Goal: Task Accomplishment & Management: Manage account settings

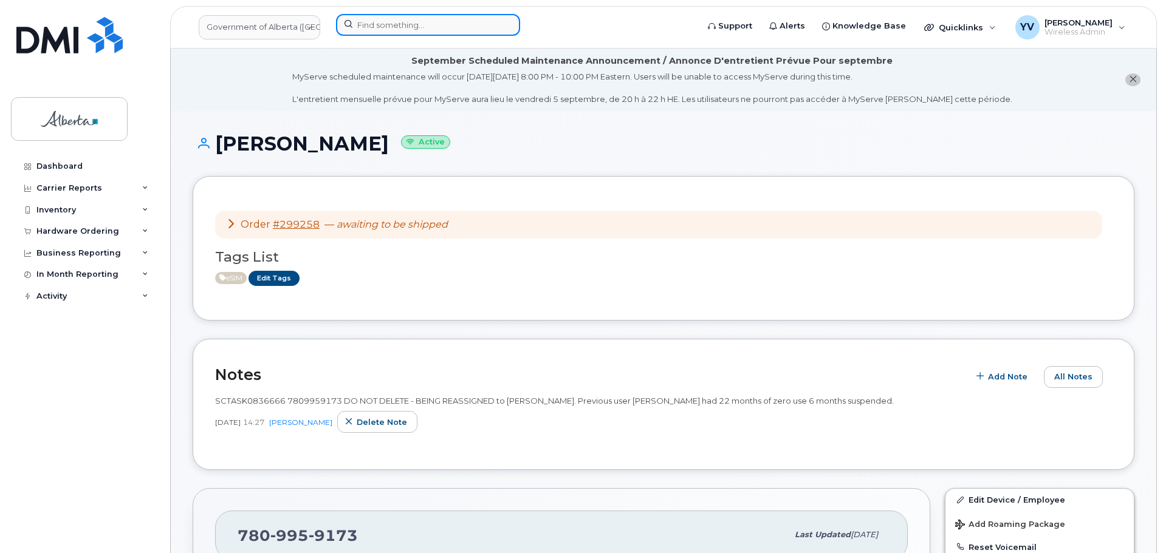
click at [377, 25] on input at bounding box center [428, 25] width 184 height 22
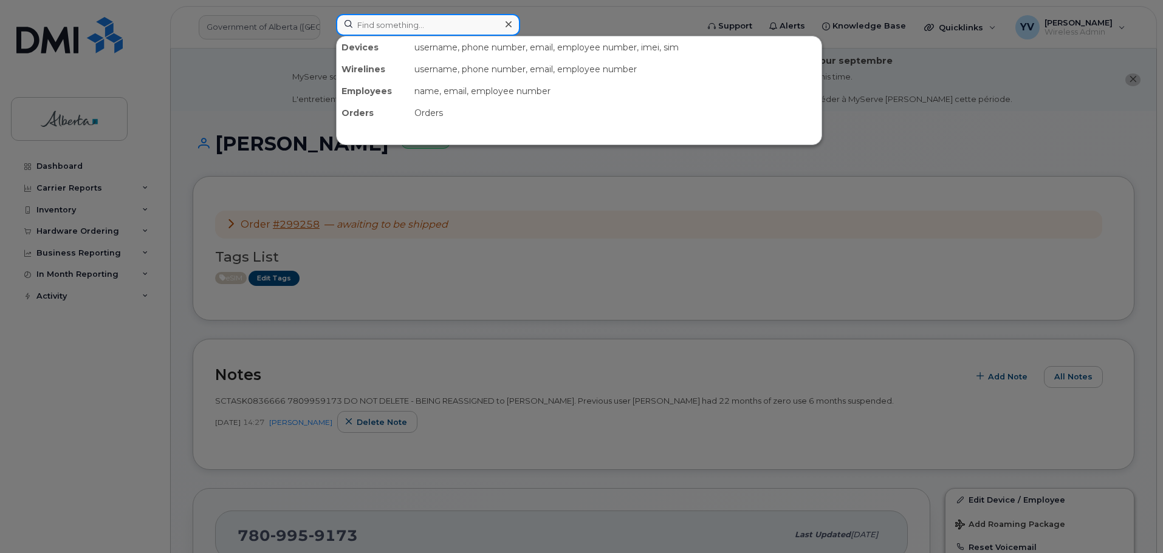
paste input "5873858831"
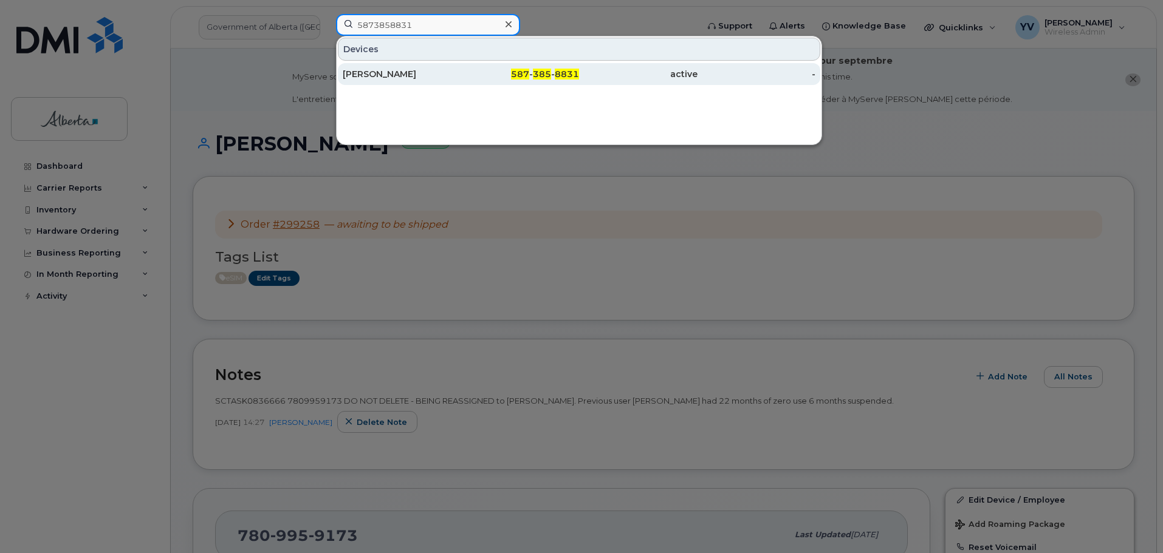
type input "5873858831"
click at [538, 75] on span "385" at bounding box center [542, 74] width 18 height 11
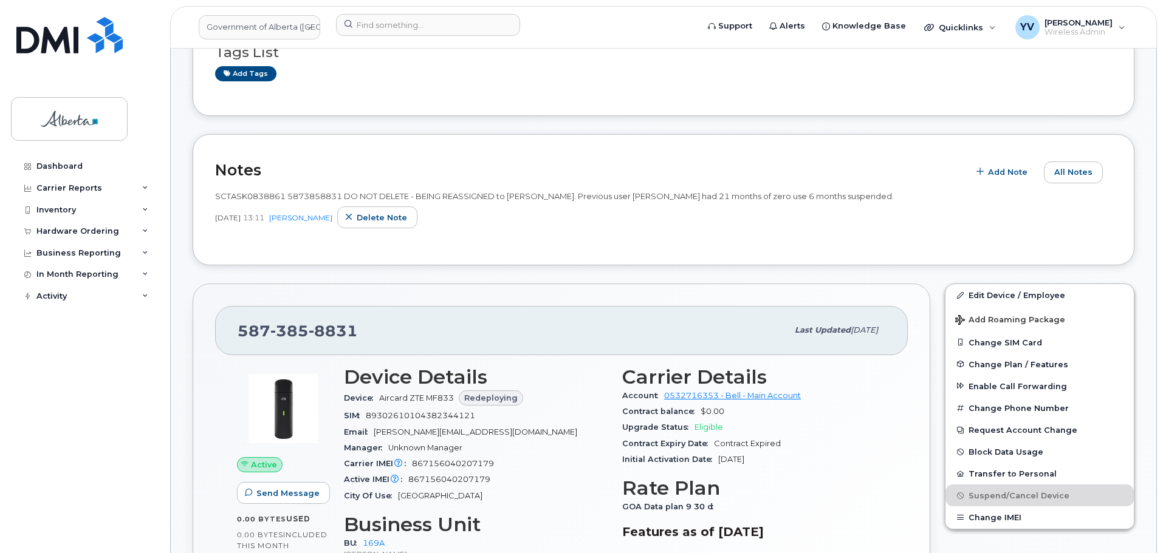
scroll to position [232, 0]
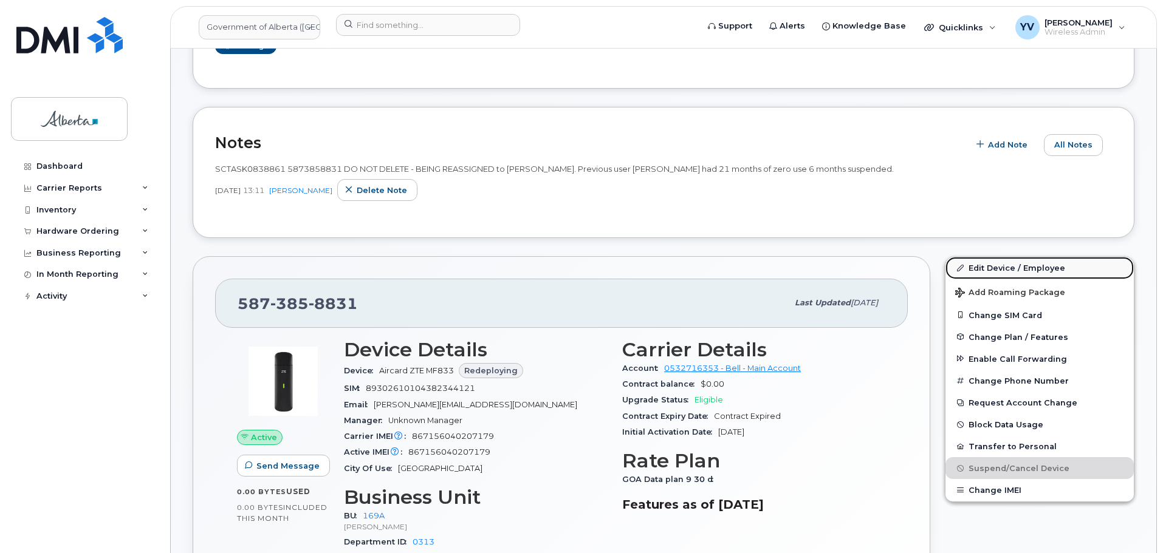
click at [986, 268] on link "Edit Device / Employee" at bounding box center [1039, 268] width 188 height 22
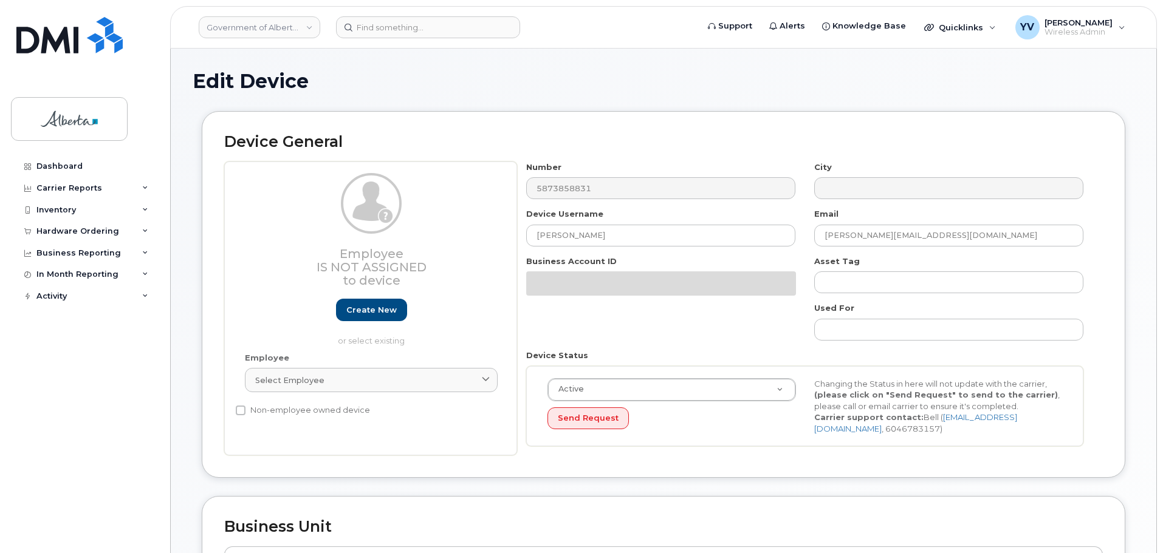
select select "4681667"
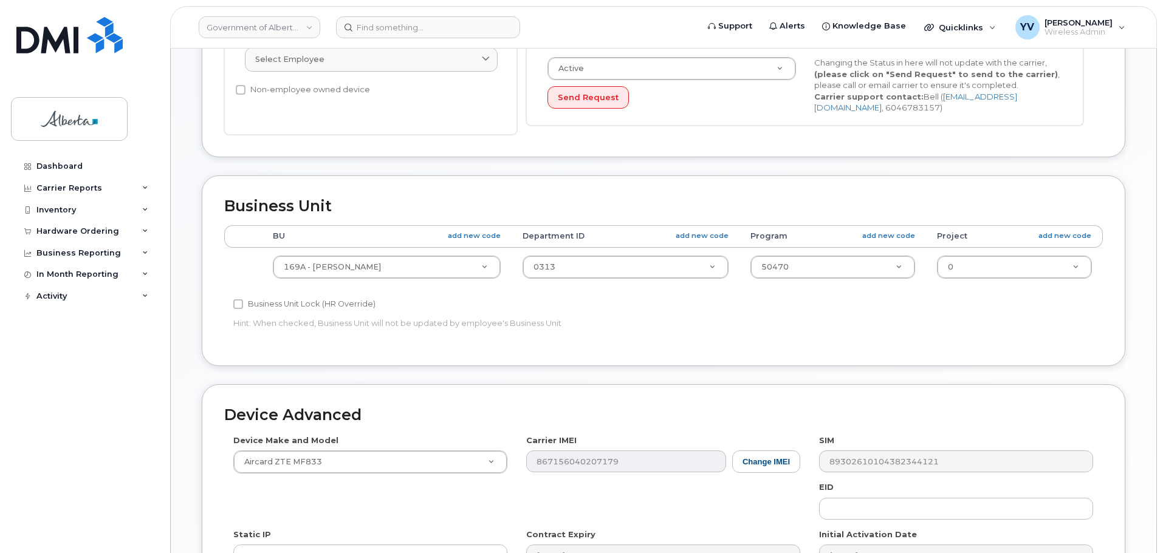
scroll to position [418, 0]
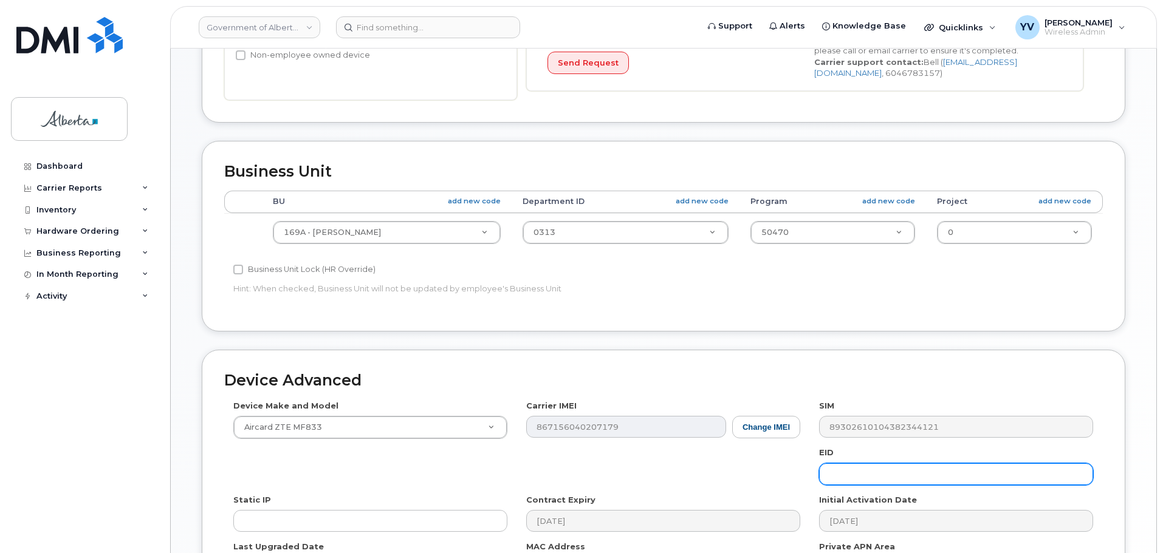
click at [846, 477] on input "text" at bounding box center [956, 474] width 274 height 22
paste input "89049032007208882600189518237385"
type input "89049032007208882600189518237385"
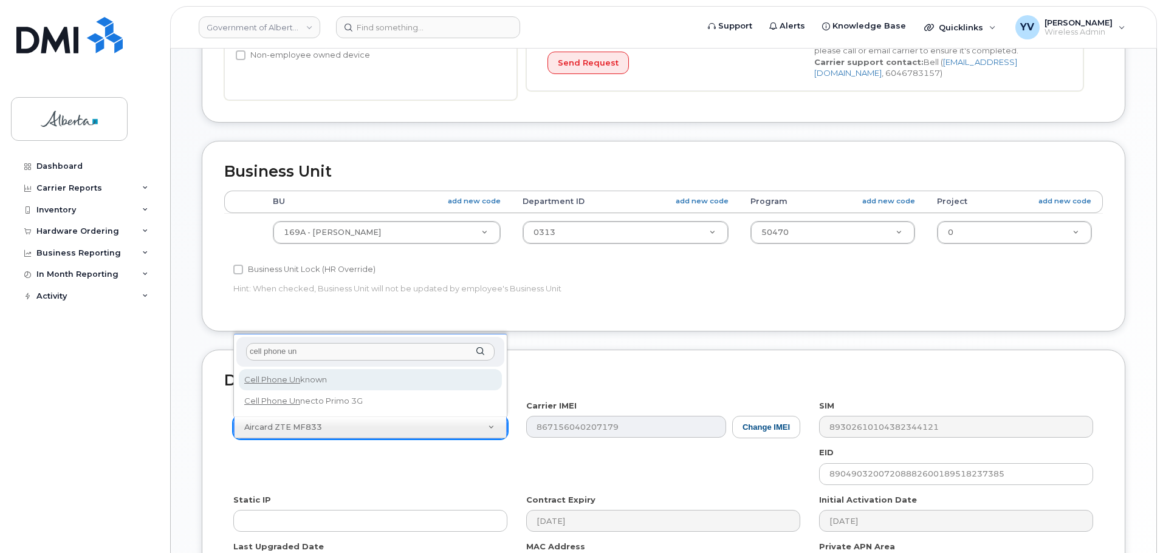
type input "cell phone un"
select select "97"
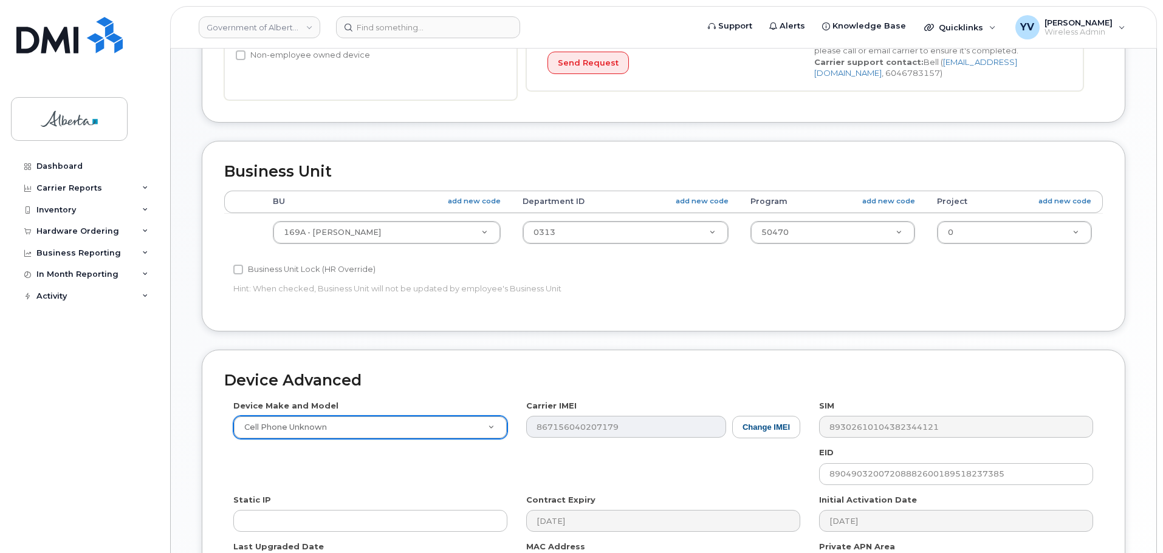
scroll to position [577, 0]
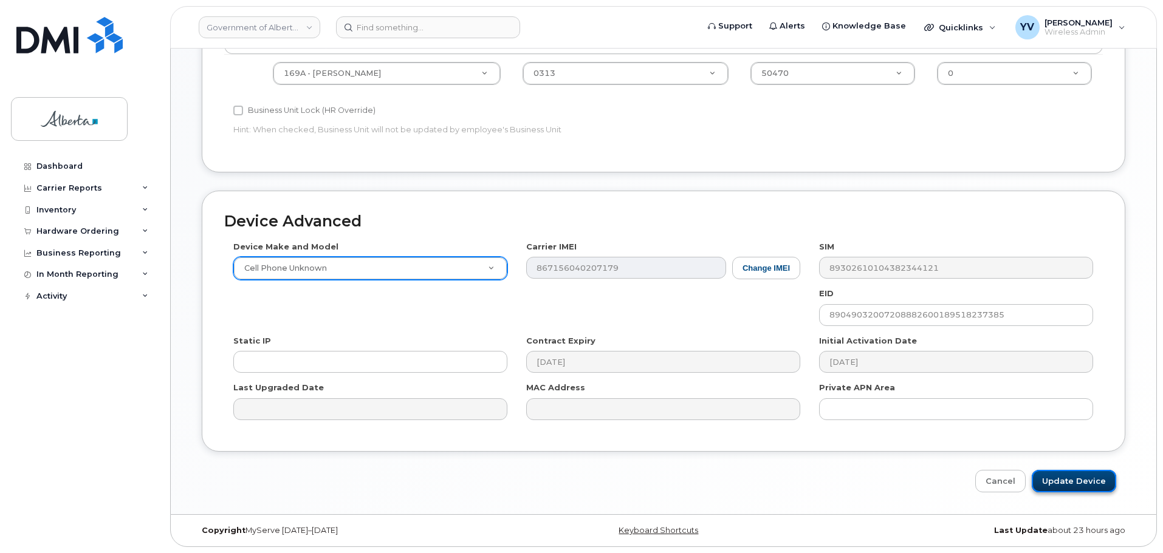
click at [1071, 477] on input "Update Device" at bounding box center [1073, 481] width 84 height 22
type input "Saving..."
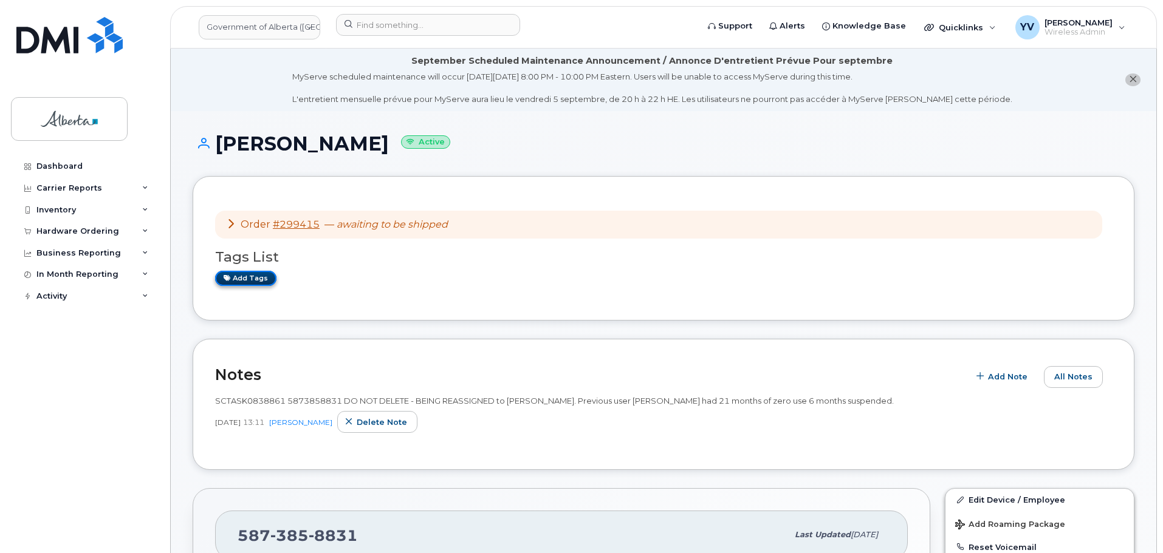
click at [249, 273] on link "Add tags" at bounding box center [245, 278] width 61 height 15
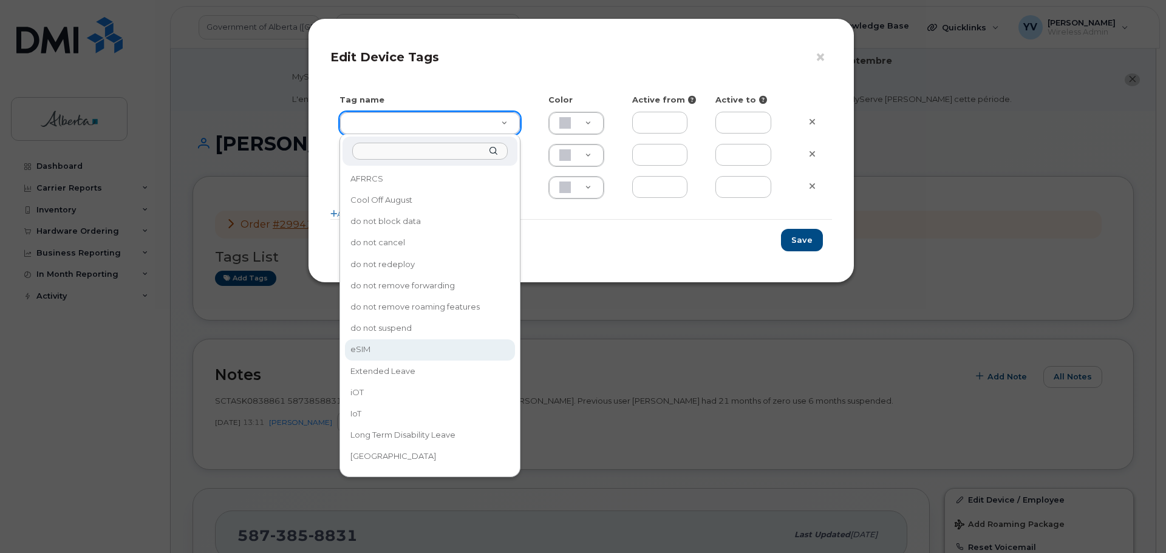
type input "eSIM"
type input "D6CDC1"
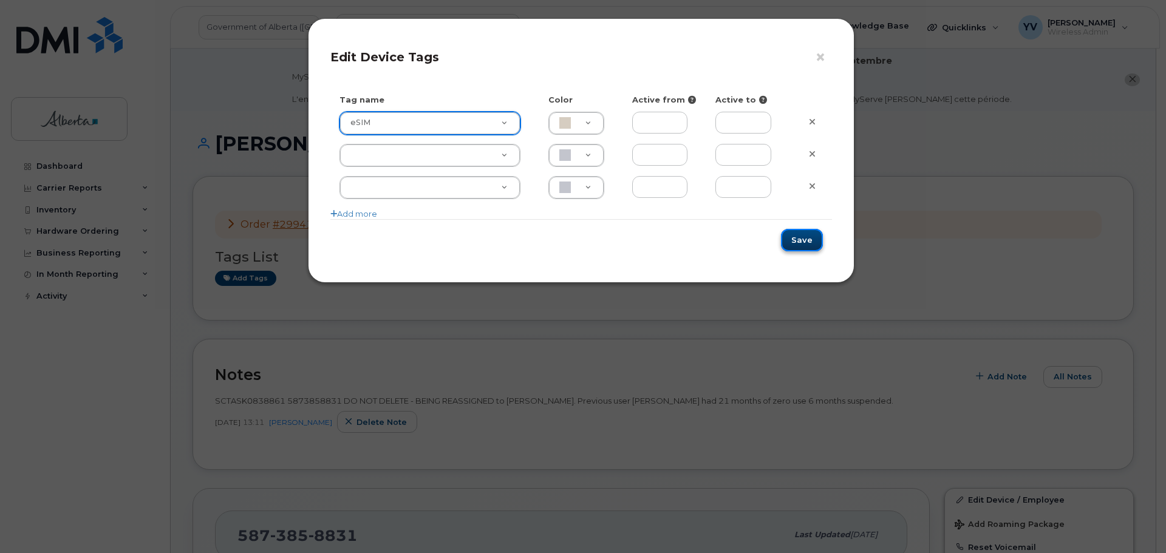
click at [802, 238] on button "Save" at bounding box center [802, 240] width 42 height 22
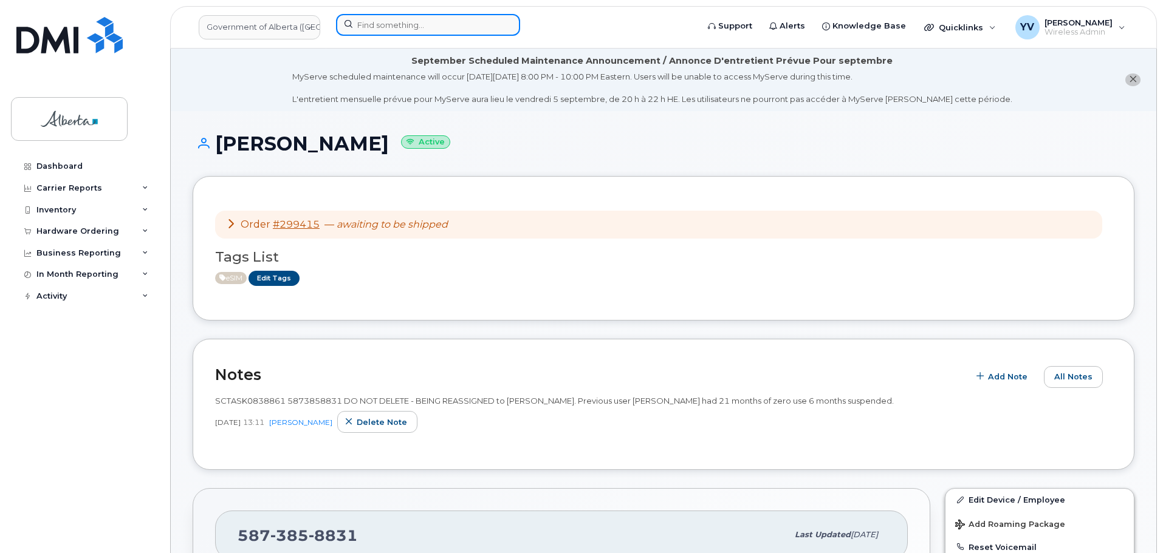
click at [366, 16] on input at bounding box center [428, 25] width 184 height 22
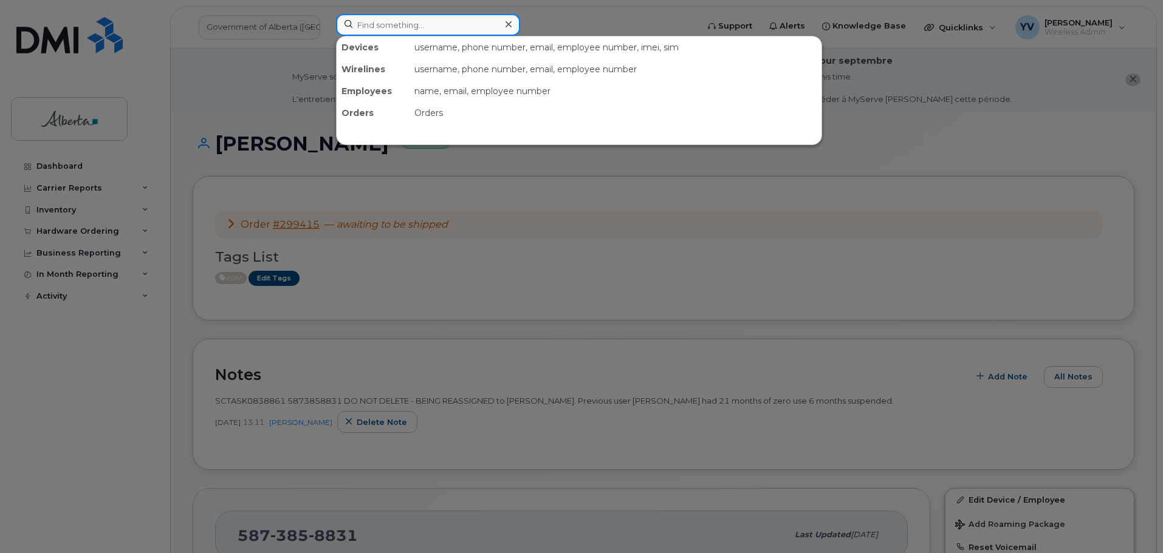
paste input "7802648074"
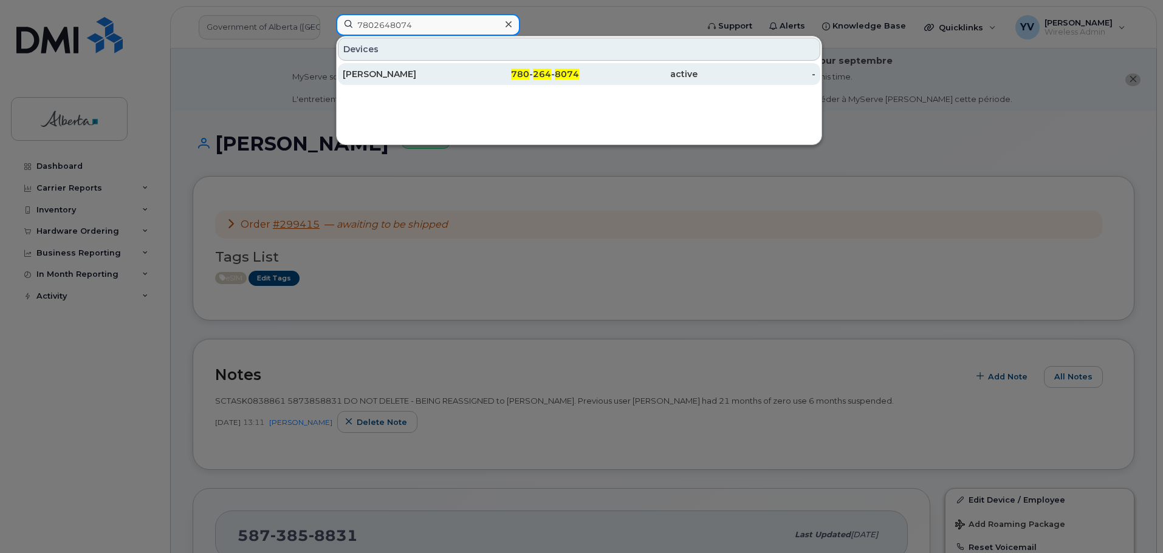
type input "7802648074"
click at [535, 70] on span "264" at bounding box center [542, 74] width 18 height 11
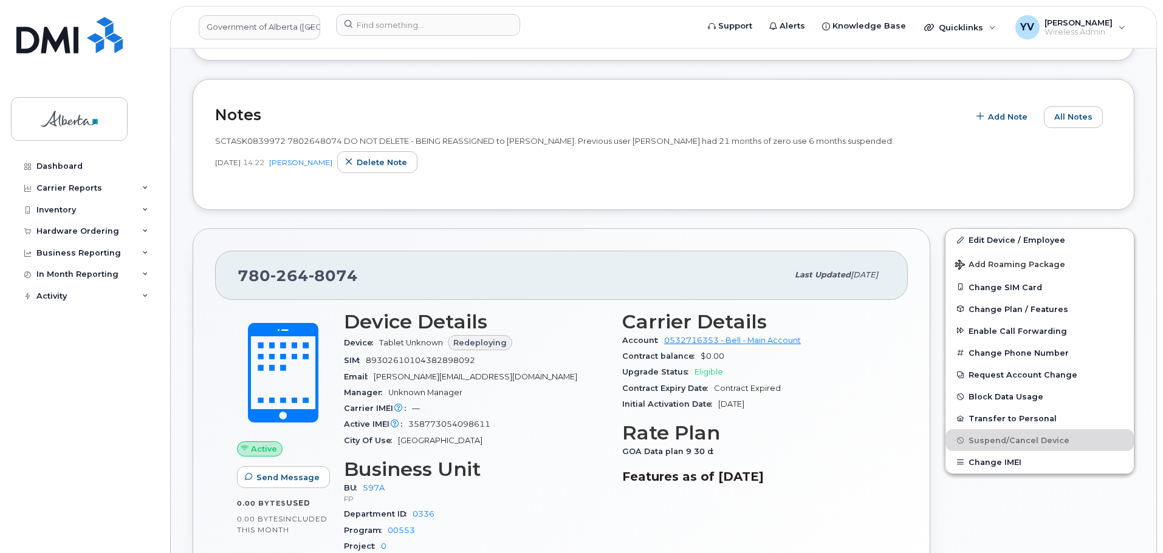
scroll to position [313, 0]
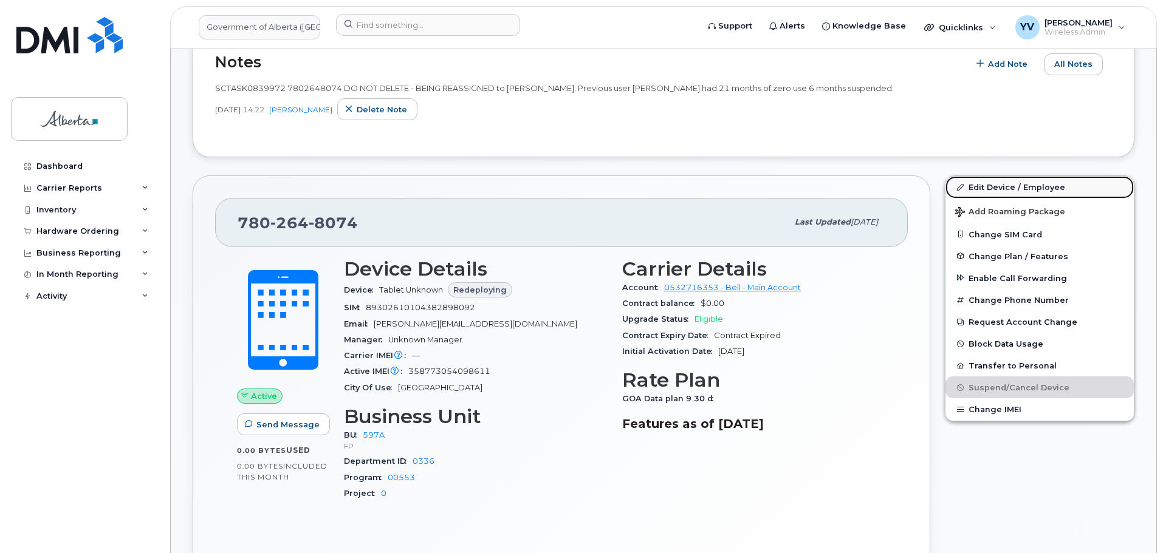
click at [989, 185] on link "Edit Device / Employee" at bounding box center [1039, 187] width 188 height 22
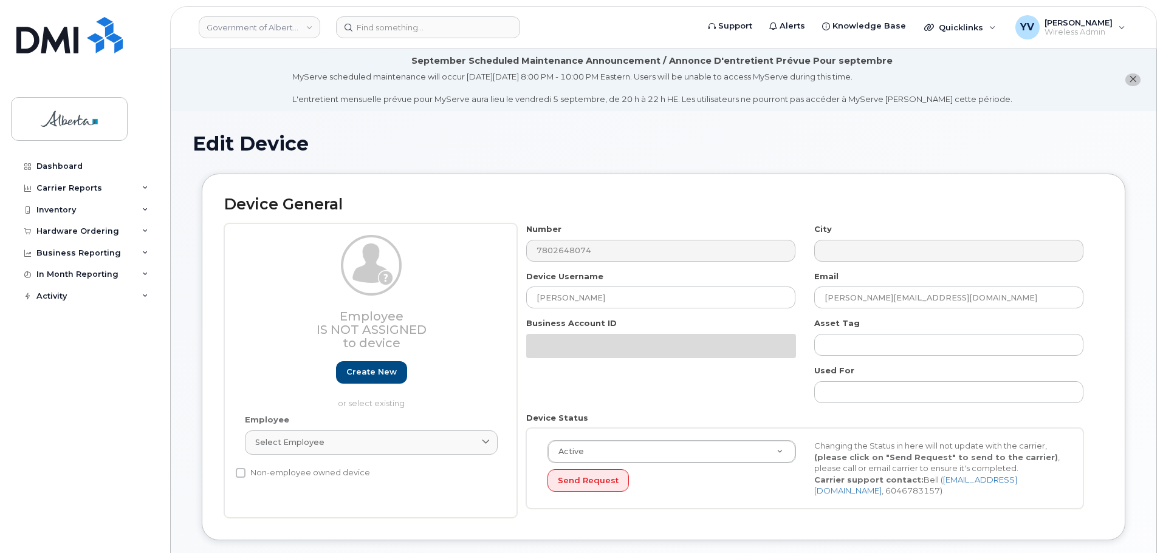
select select "4797726"
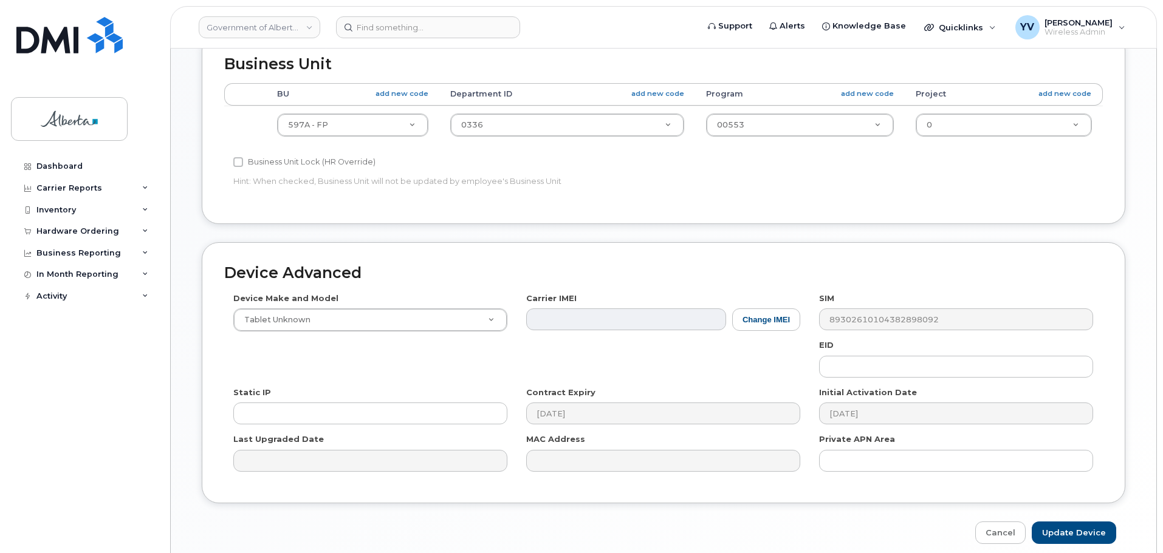
scroll to position [526, 0]
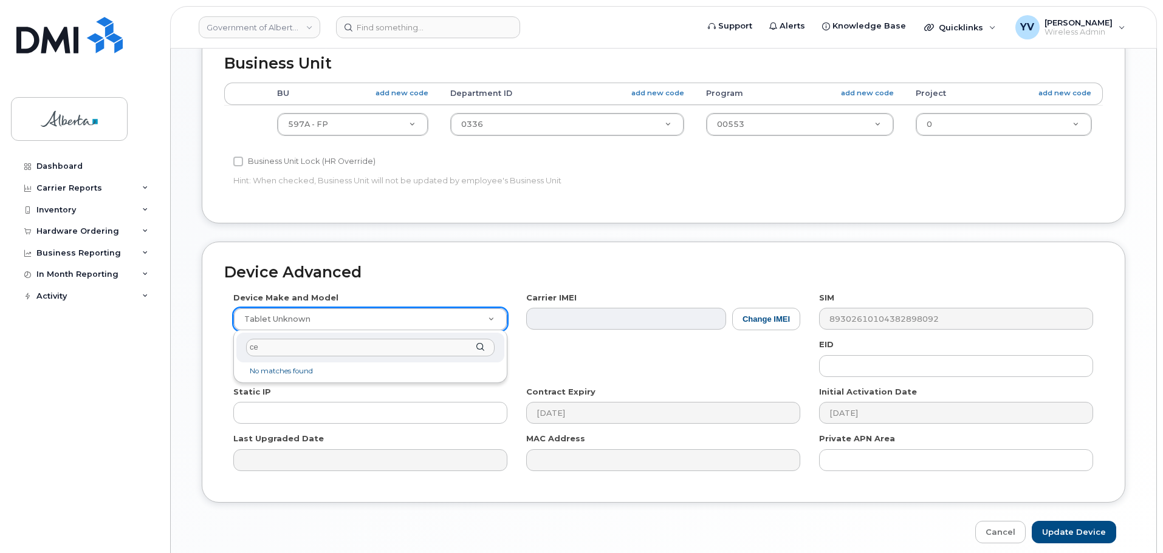
type input "c"
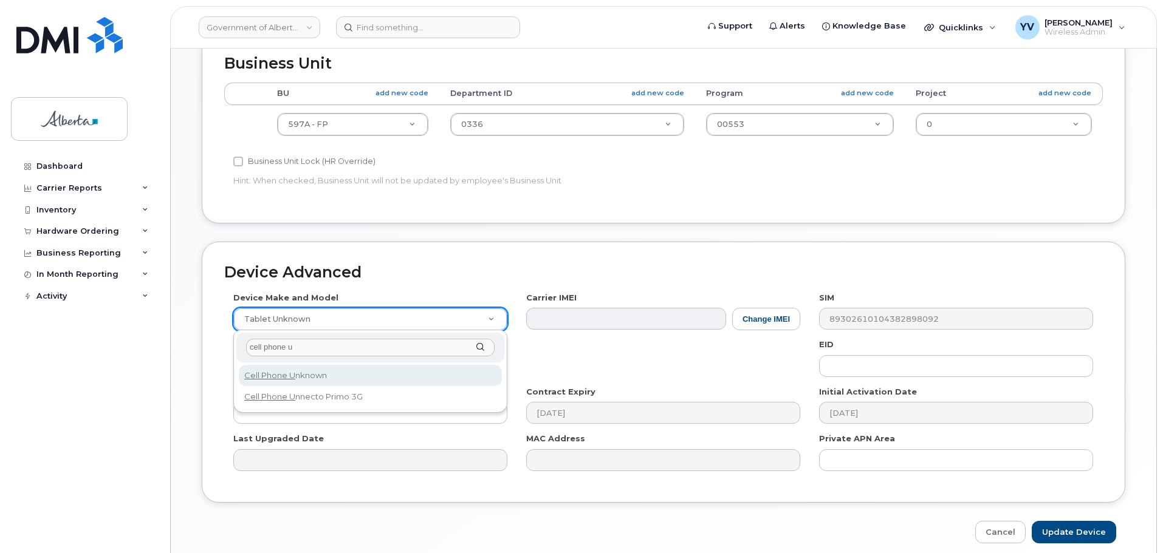
type input "cell phone u"
select select "97"
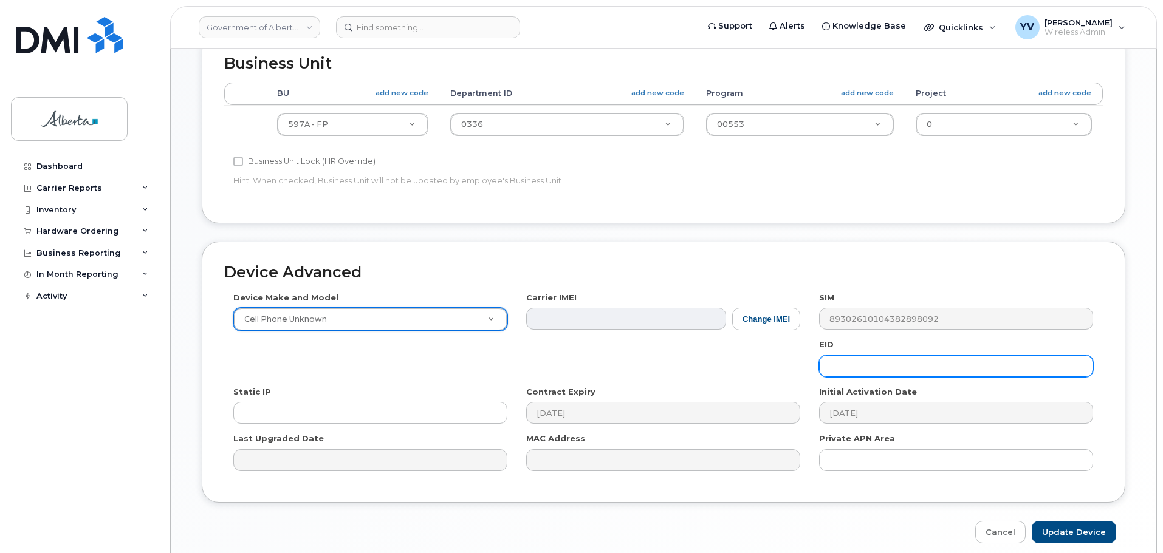
click at [847, 373] on input "text" at bounding box center [956, 366] width 274 height 22
paste input "89043052010008887025010581261045"
type input "89043052010008887025010581261045"
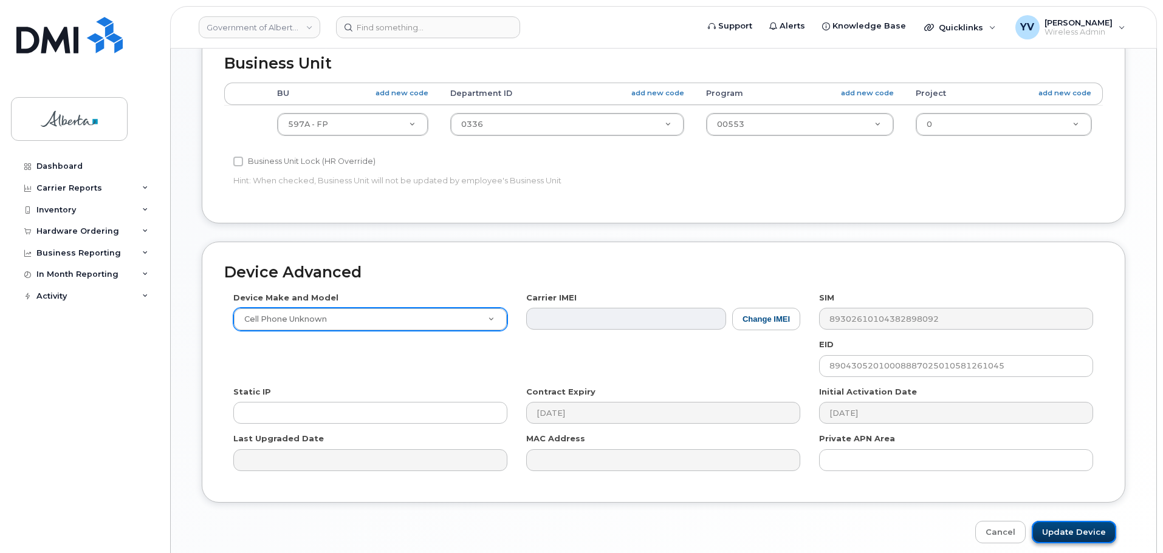
click at [1080, 532] on input "Update Device" at bounding box center [1073, 532] width 84 height 22
type input "Saving..."
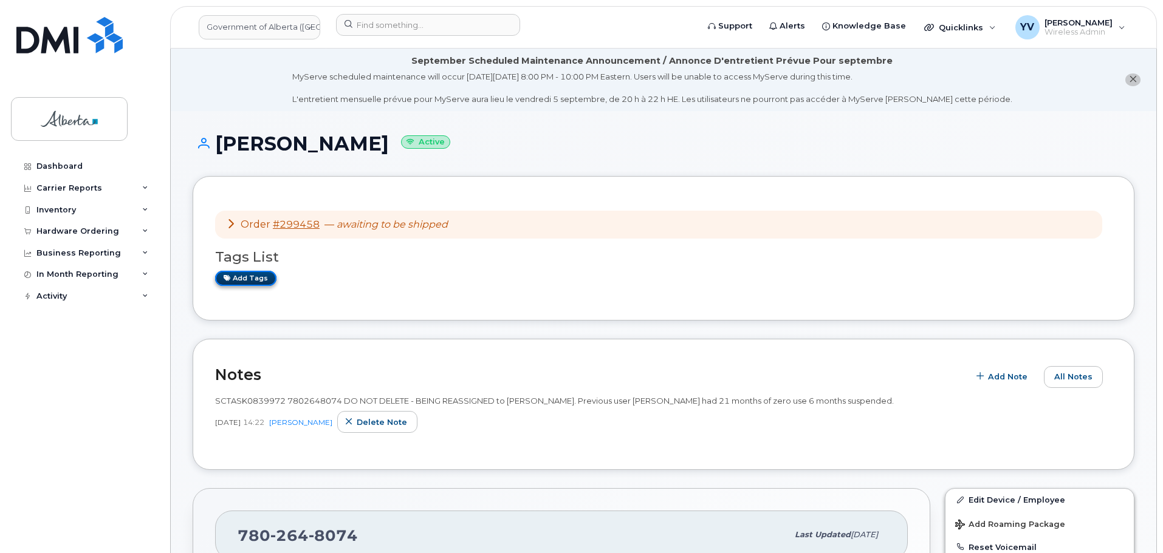
click at [253, 278] on link "Add tags" at bounding box center [245, 278] width 61 height 15
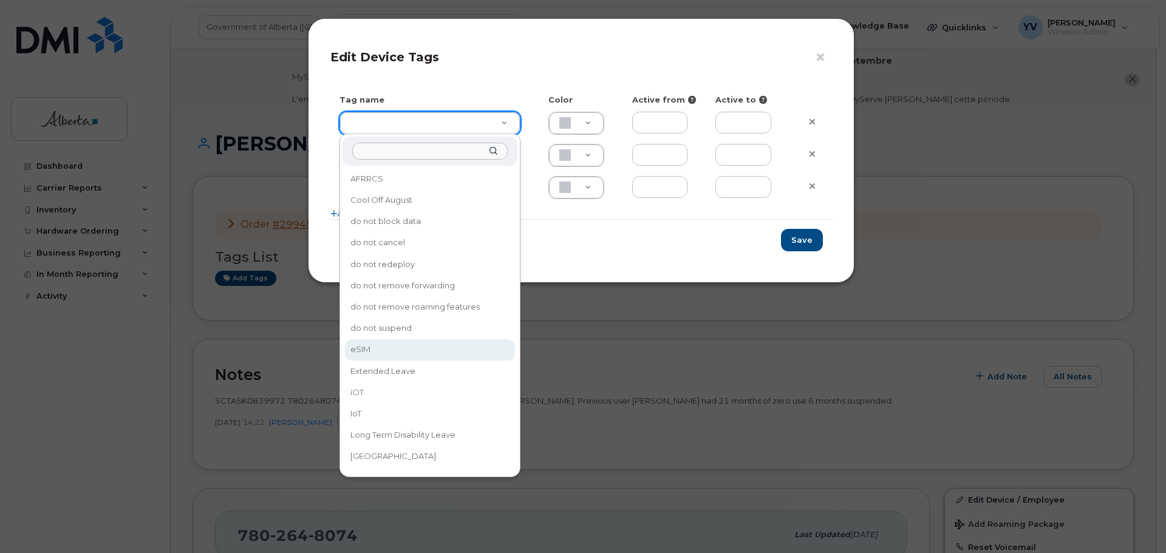
type input "eSIM"
type input "D6CDC1"
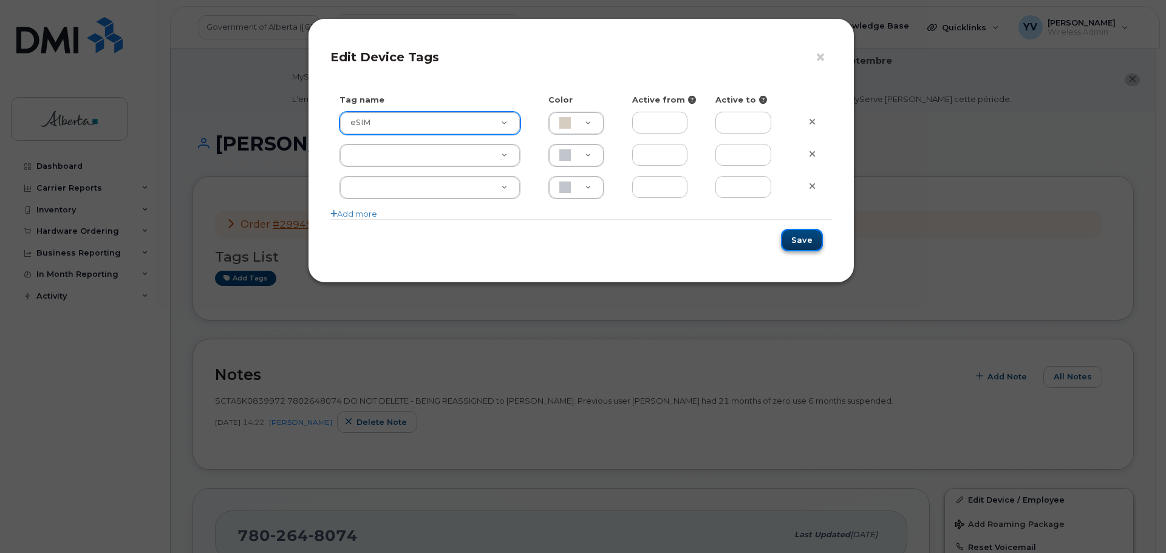
click at [796, 241] on button "Save" at bounding box center [802, 240] width 42 height 22
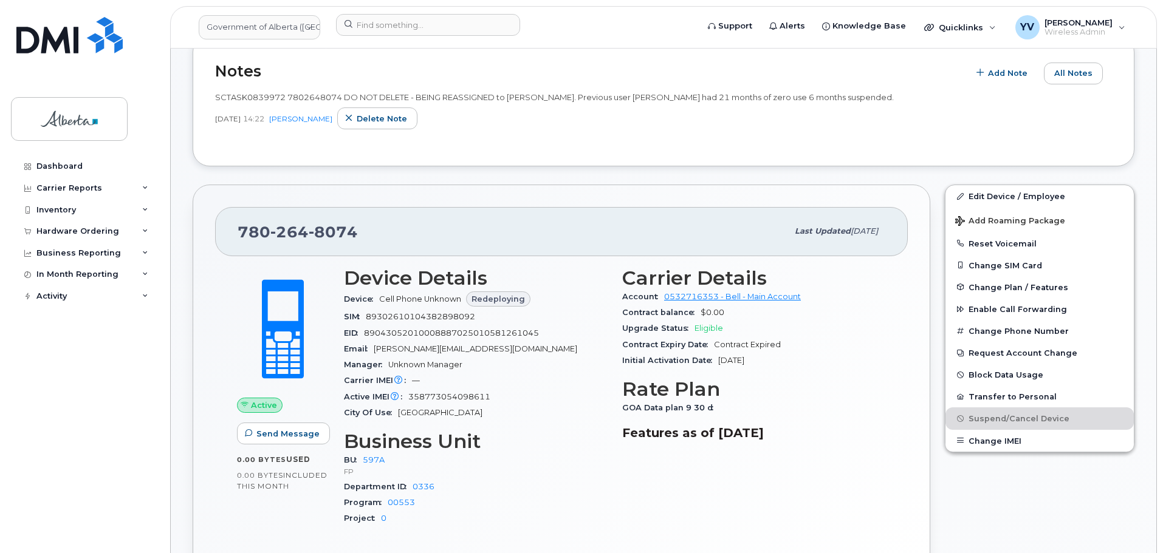
scroll to position [306, 0]
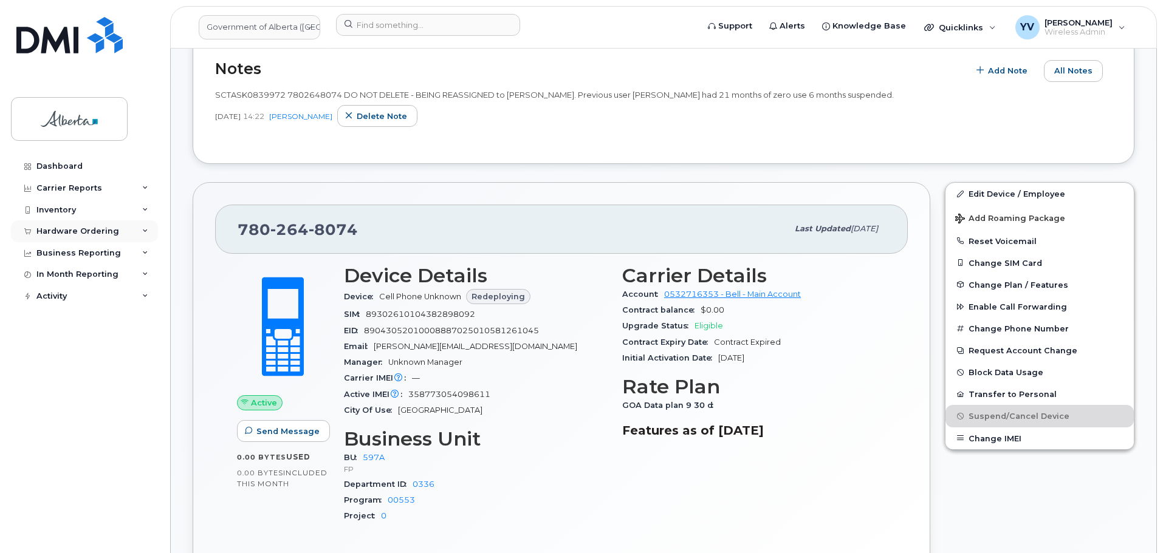
click at [81, 224] on div "Hardware Ordering" at bounding box center [84, 232] width 147 height 22
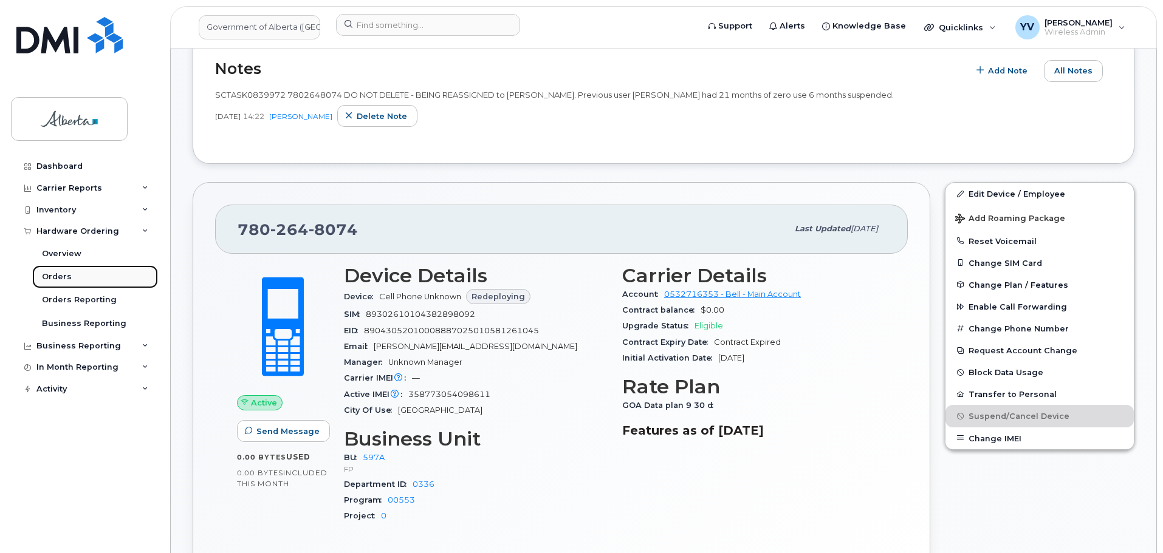
click at [52, 276] on div "Orders" at bounding box center [57, 277] width 30 height 11
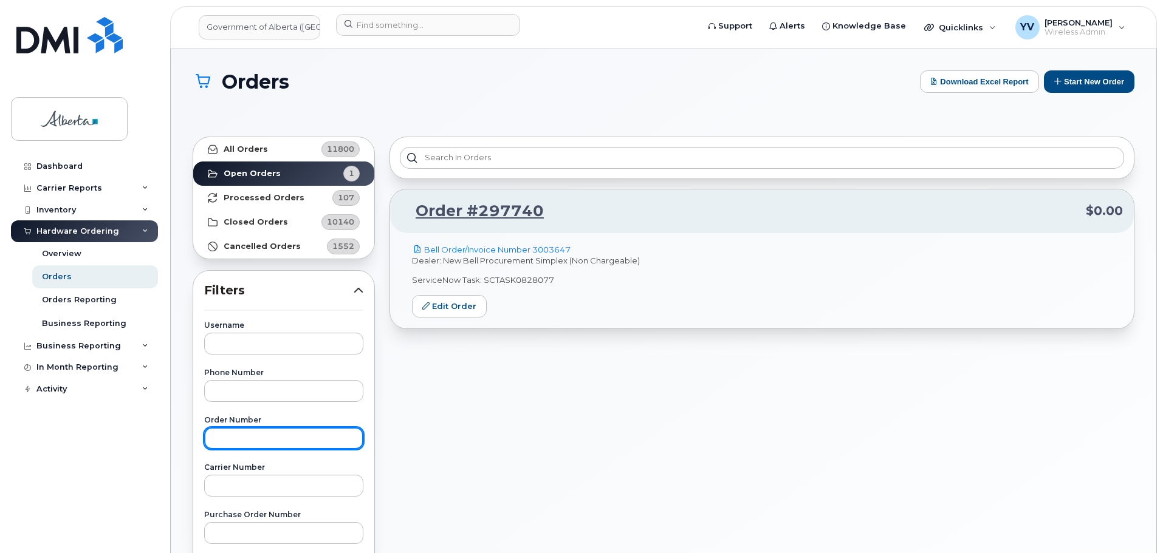
click at [215, 441] on input "text" at bounding box center [283, 439] width 159 height 22
paste input "298414"
type input "298414"
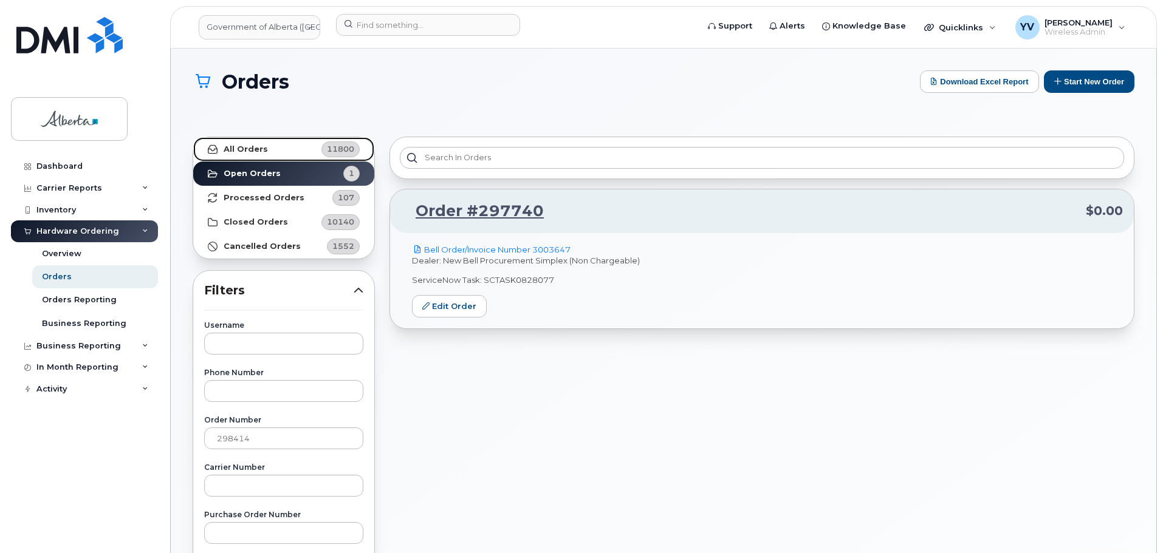
click at [240, 142] on link "All Orders 11800" at bounding box center [283, 149] width 181 height 24
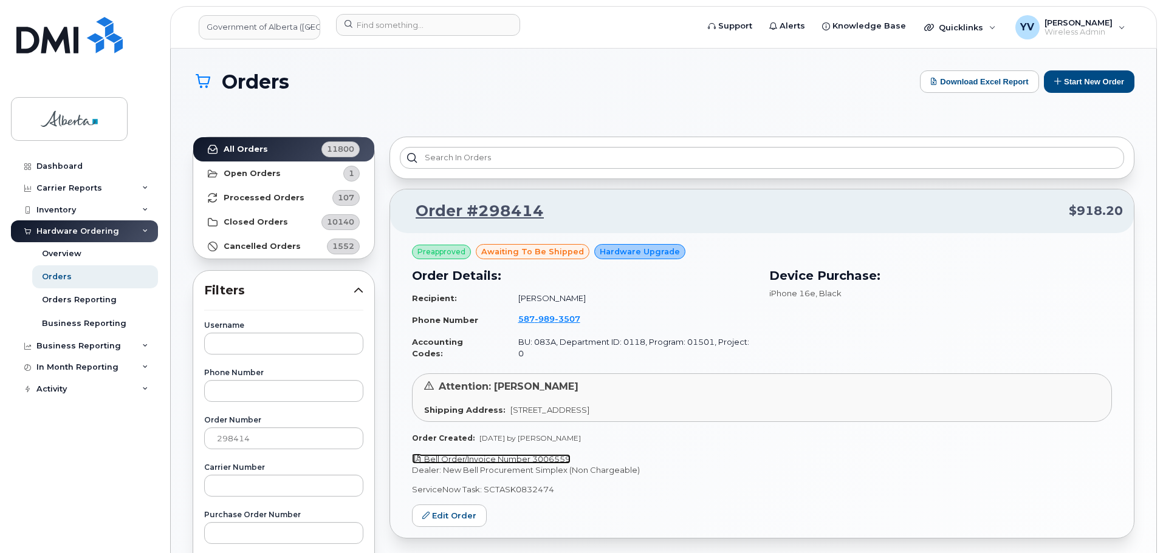
click at [556, 454] on link "Bell Order/Invoice Number 3006559" at bounding box center [491, 459] width 159 height 10
